Goal: Navigation & Orientation: Find specific page/section

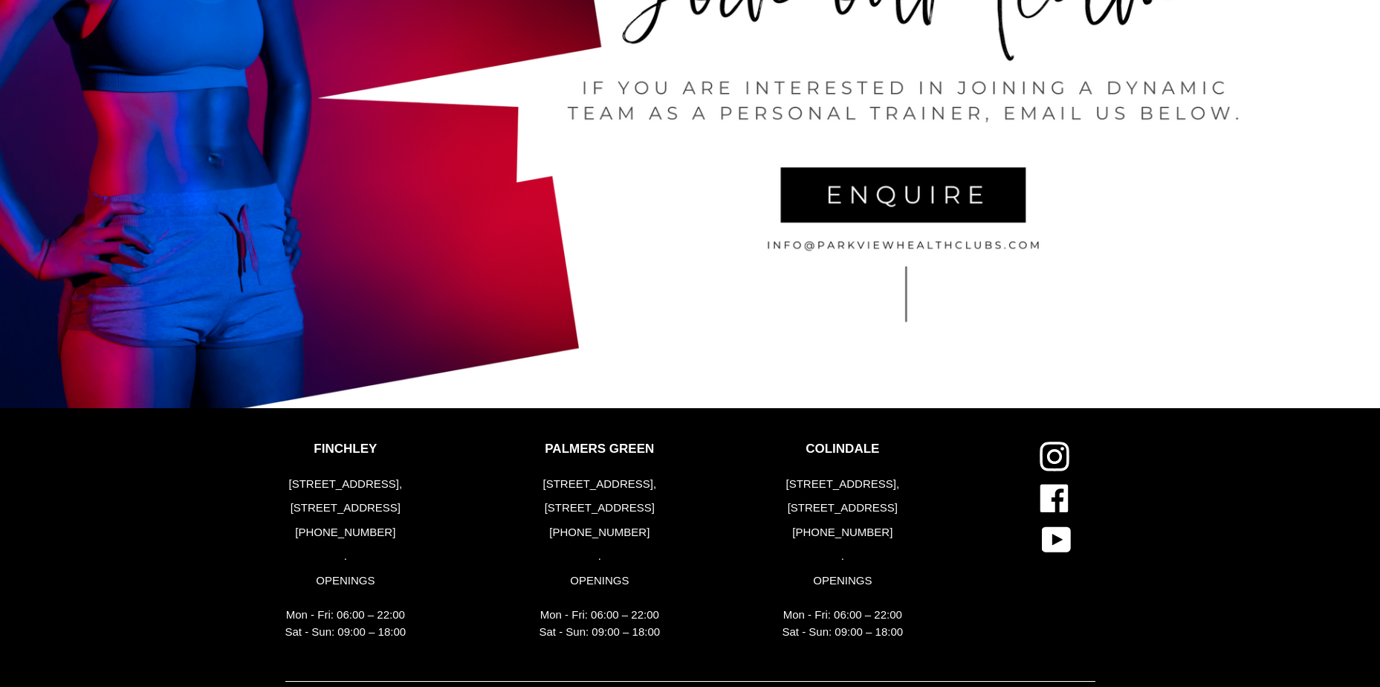
scroll to position [3383, 0]
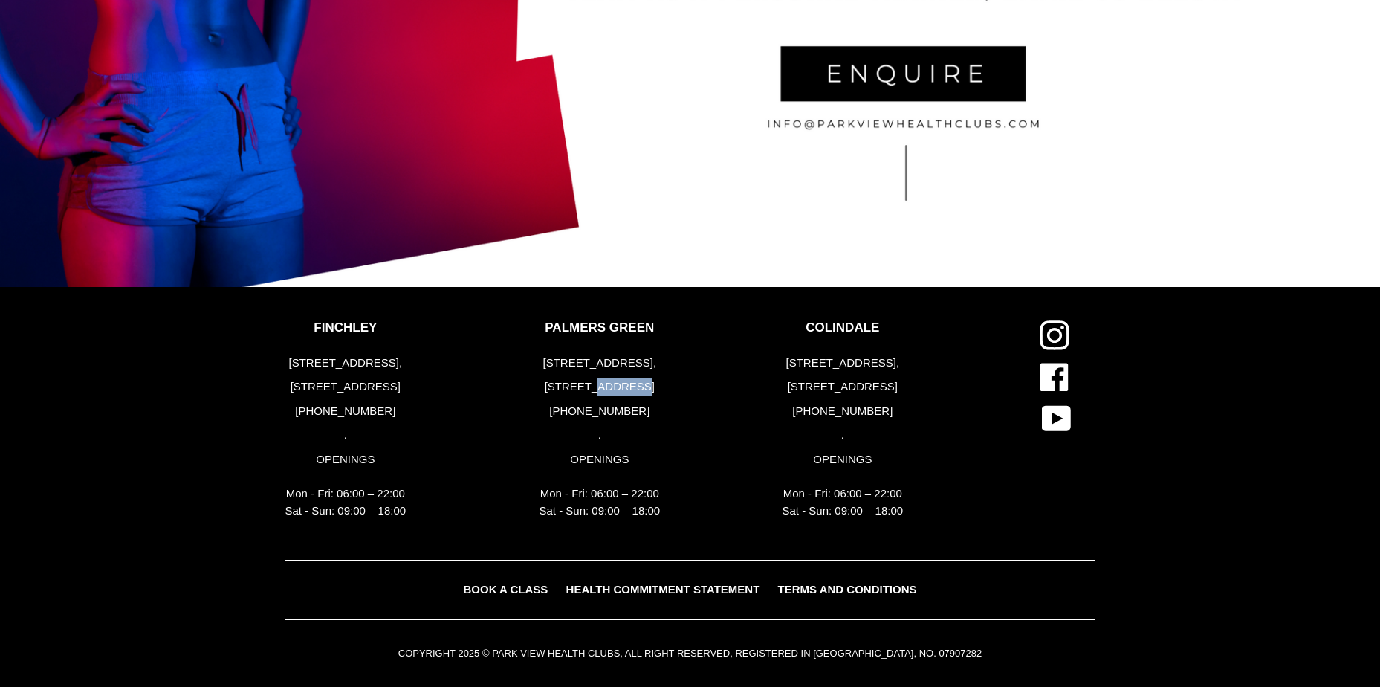
drag, startPoint x: 644, startPoint y: 384, endPoint x: 600, endPoint y: 380, distance: 44.0
click at [600, 380] on p "[STREET_ADDRESS]" at bounding box center [600, 386] width 121 height 17
copy p "N13 5TU"
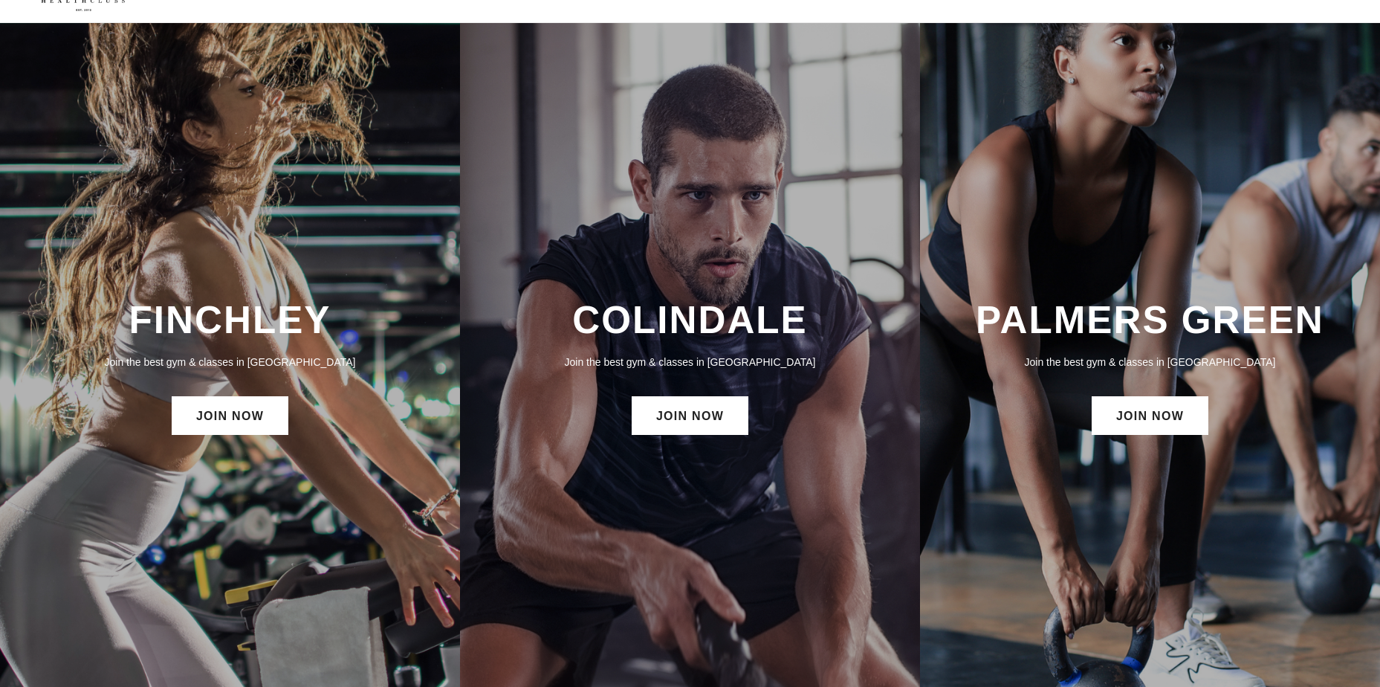
scroll to position [0, 0]
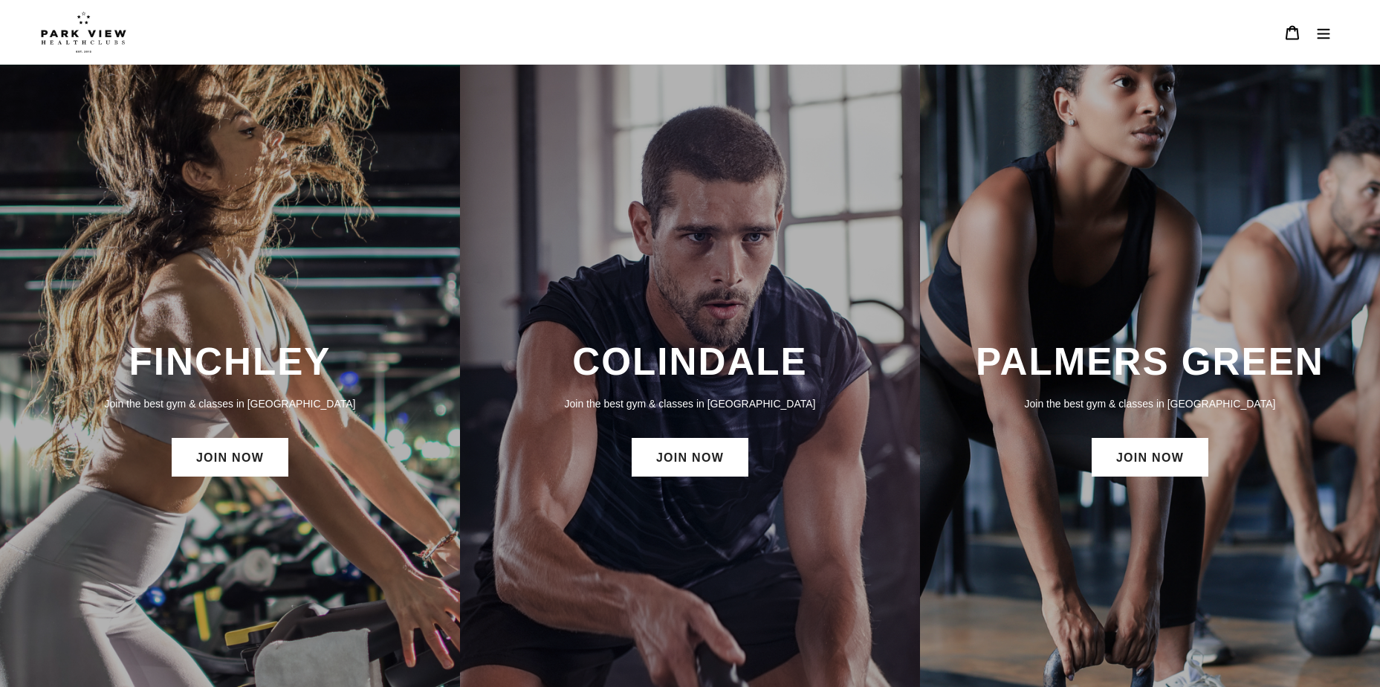
click at [1324, 39] on icon "Menu" at bounding box center [1323, 32] width 15 height 15
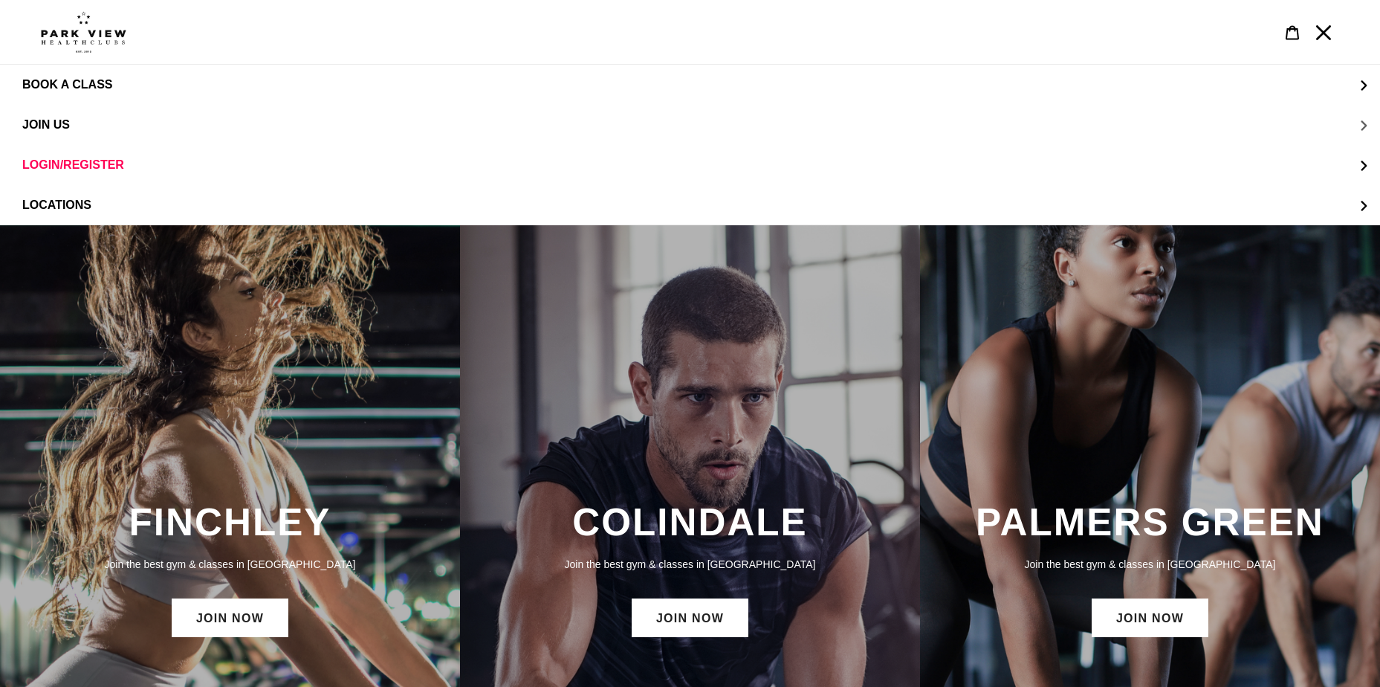
click at [62, 124] on span "JOIN US" at bounding box center [46, 124] width 48 height 13
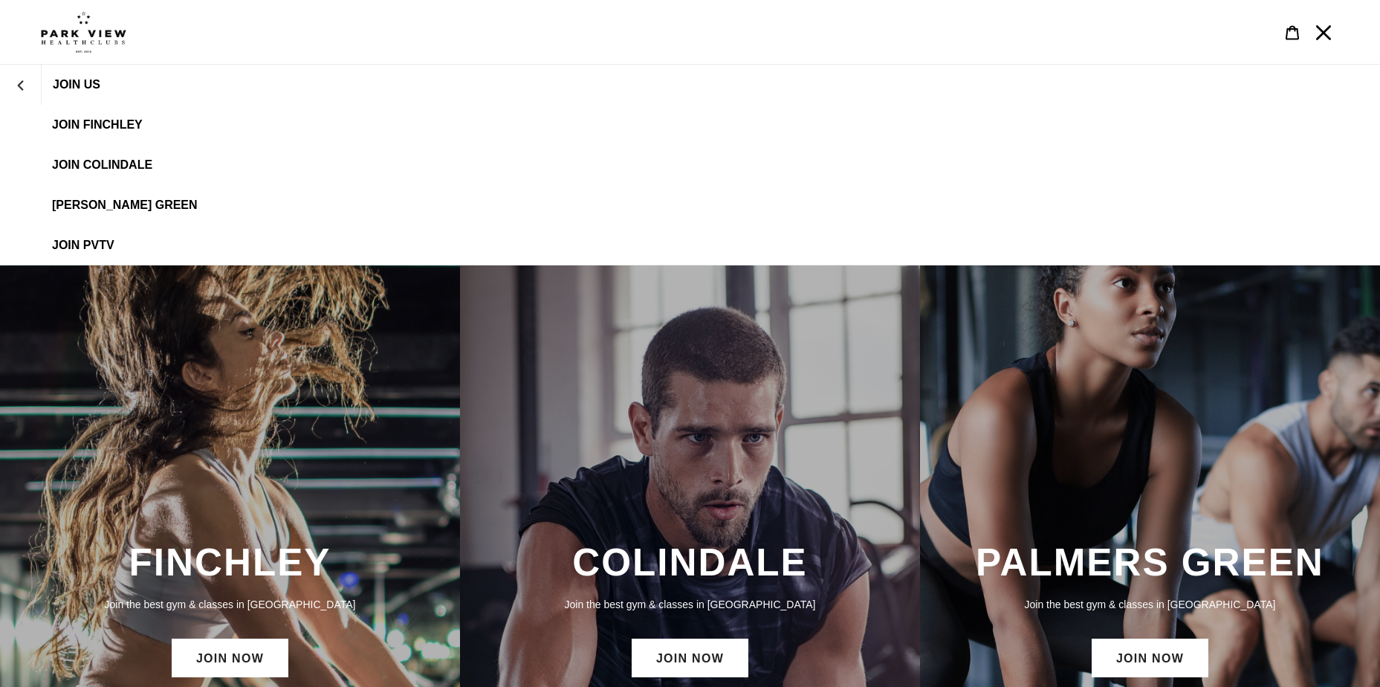
click at [116, 207] on span "[PERSON_NAME] Green" at bounding box center [125, 204] width 146 height 13
